Goal: Complete application form

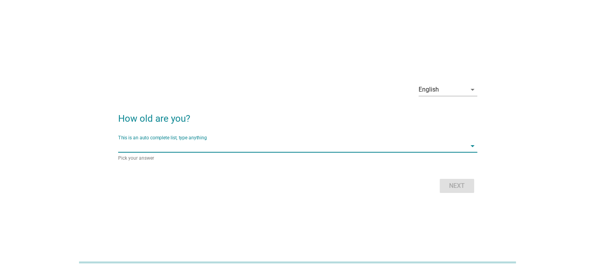
click at [214, 148] on input "This is an auto complete list, type anything" at bounding box center [292, 146] width 348 height 13
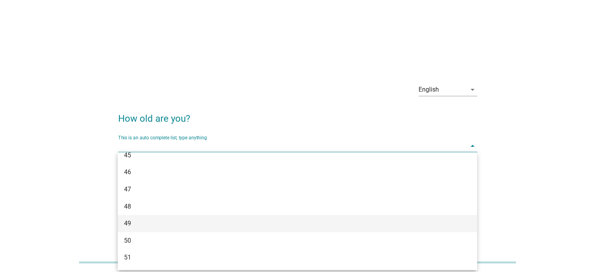
scroll to position [469, 0]
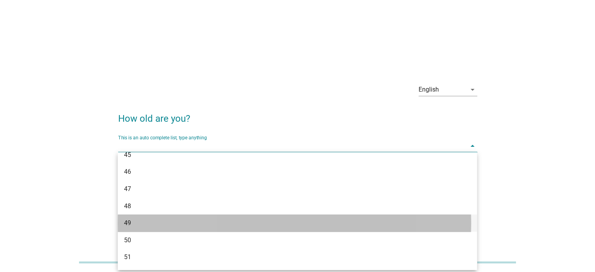
click at [178, 222] on div "49" at bounding box center [283, 222] width 318 height 9
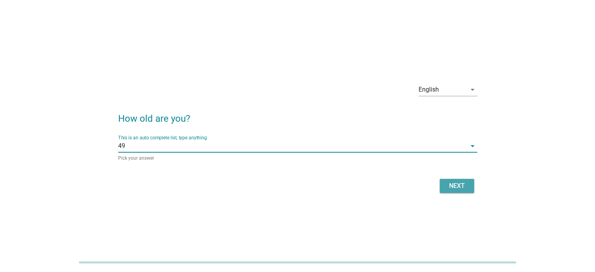
click at [458, 184] on div "Next" at bounding box center [457, 185] width 22 height 9
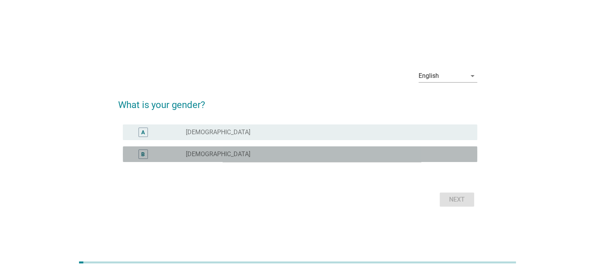
click at [274, 159] on div "B radio_button_unchecked [DEMOGRAPHIC_DATA]" at bounding box center [300, 154] width 354 height 16
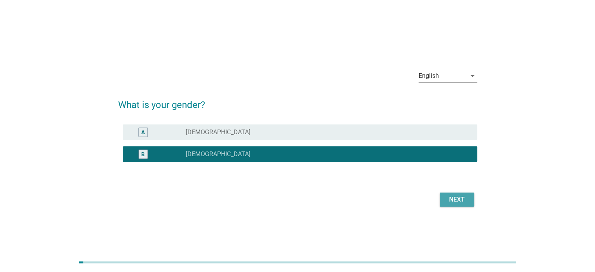
click at [450, 197] on div "Next" at bounding box center [457, 199] width 22 height 9
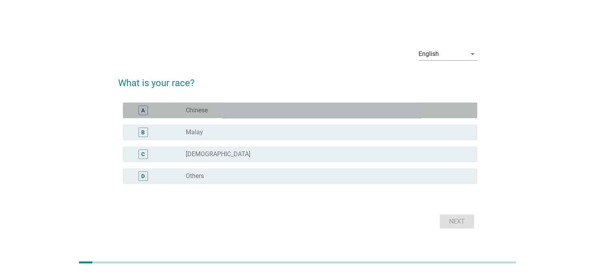
click at [239, 112] on div "radio_button_unchecked Chinese" at bounding box center [325, 110] width 279 height 8
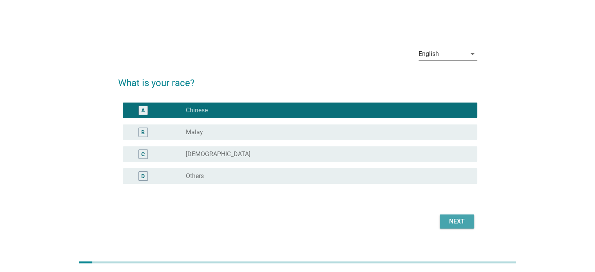
click at [452, 219] on div "Next" at bounding box center [457, 221] width 22 height 9
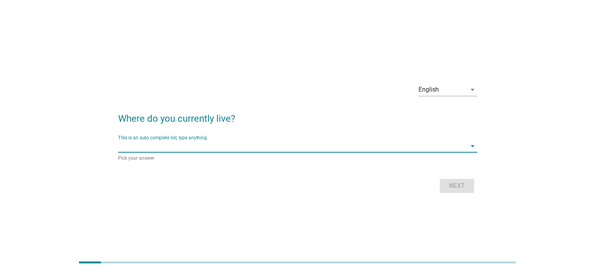
click at [128, 147] on input "This is an auto complete list, type anything" at bounding box center [292, 146] width 348 height 13
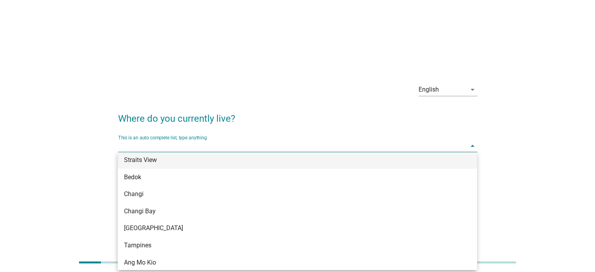
scroll to position [430, 0]
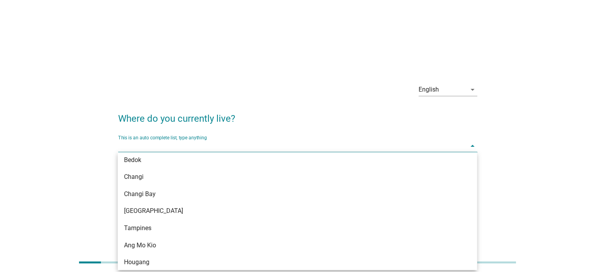
type input "n"
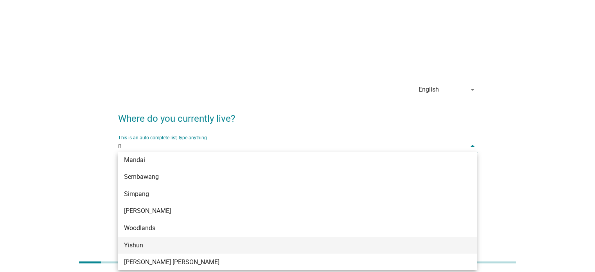
click at [162, 250] on div "Yishun" at bounding box center [283, 245] width 318 height 9
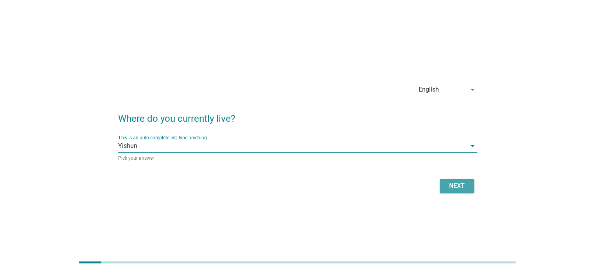
click at [462, 183] on div "Next" at bounding box center [457, 185] width 22 height 9
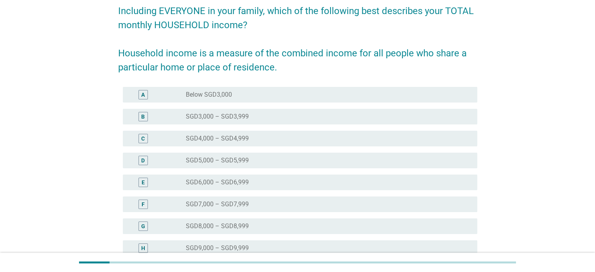
scroll to position [78, 0]
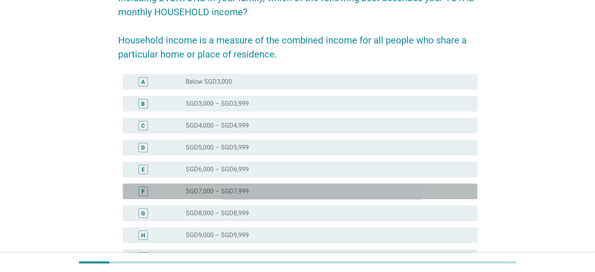
click at [221, 194] on label "SGD7,000 – SGD7,999" at bounding box center [217, 191] width 63 height 8
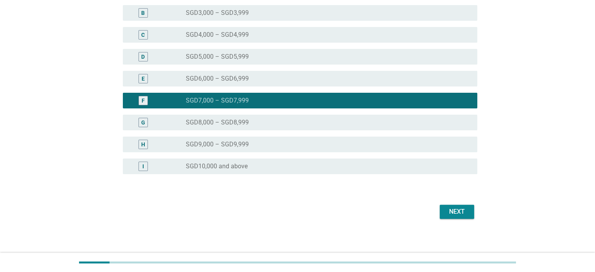
scroll to position [172, 0]
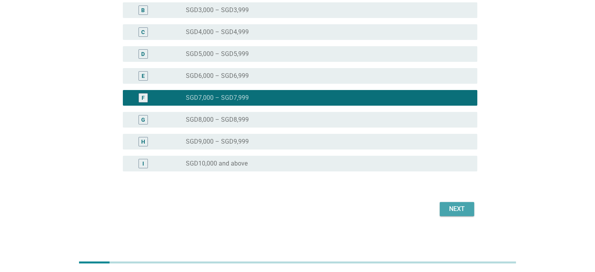
click at [446, 205] on div "Next" at bounding box center [457, 208] width 22 height 9
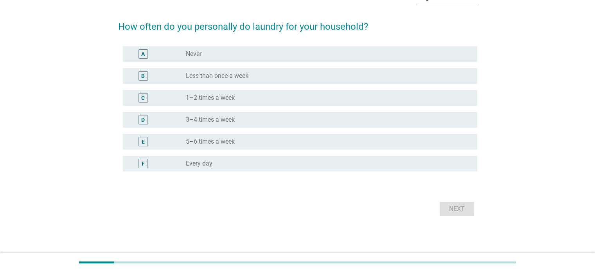
scroll to position [0, 0]
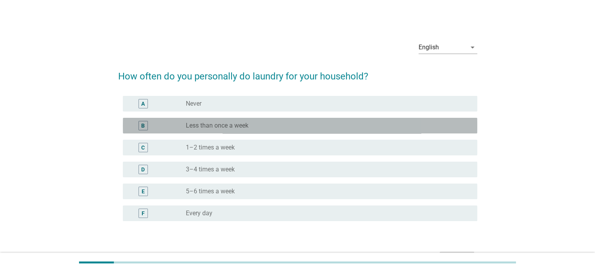
click at [228, 128] on label "Less than once a week" at bounding box center [217, 126] width 63 height 8
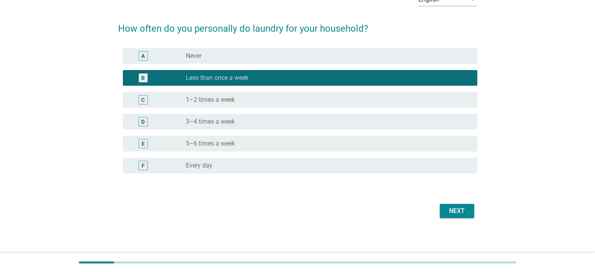
scroll to position [50, 0]
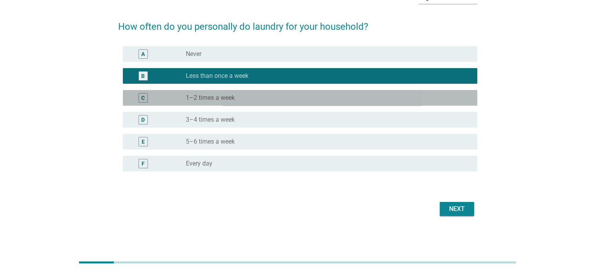
click at [304, 101] on div "radio_button_unchecked 1–2 times a week" at bounding box center [325, 98] width 279 height 8
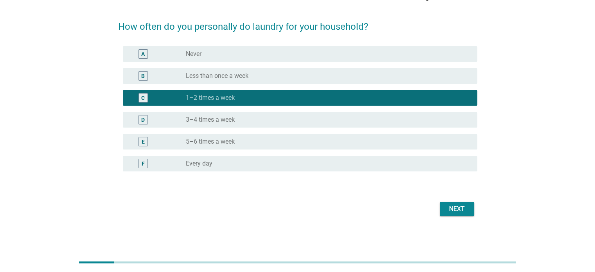
click at [451, 205] on div "Next" at bounding box center [457, 208] width 22 height 9
